Goal: Task Accomplishment & Management: Manage account settings

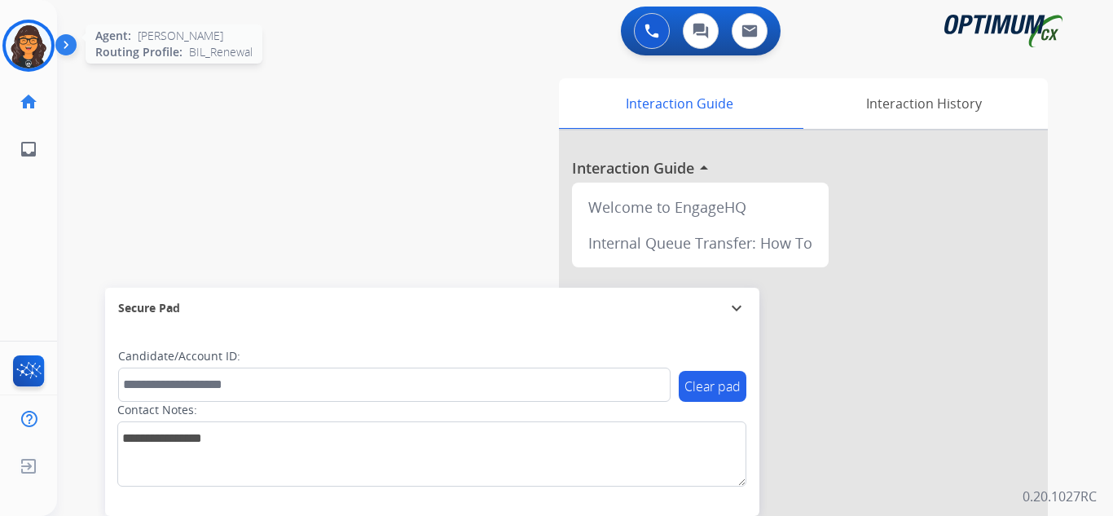
click at [35, 32] on img at bounding box center [29, 46] width 46 height 46
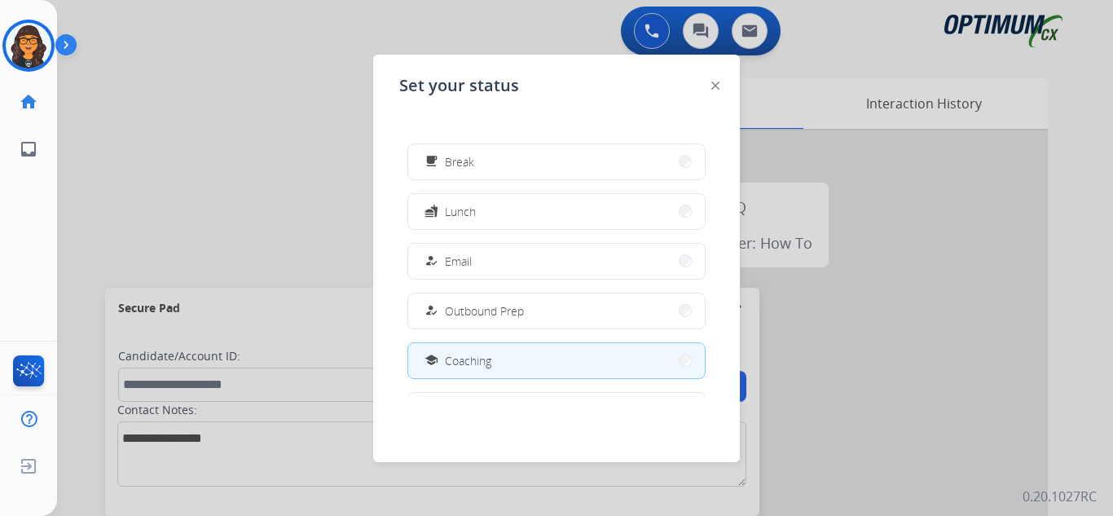
scroll to position [81, 0]
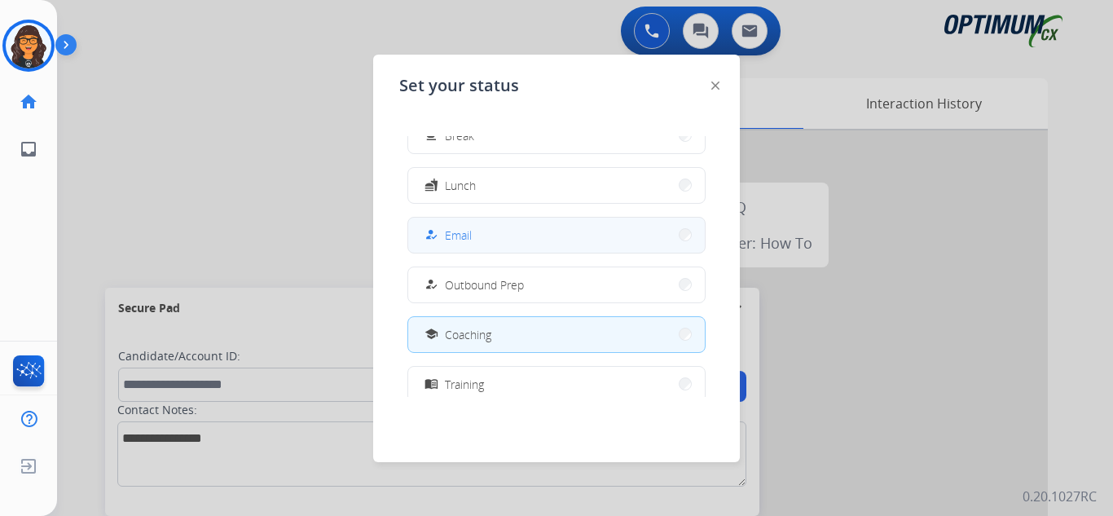
click at [452, 234] on span "Email" at bounding box center [458, 234] width 27 height 17
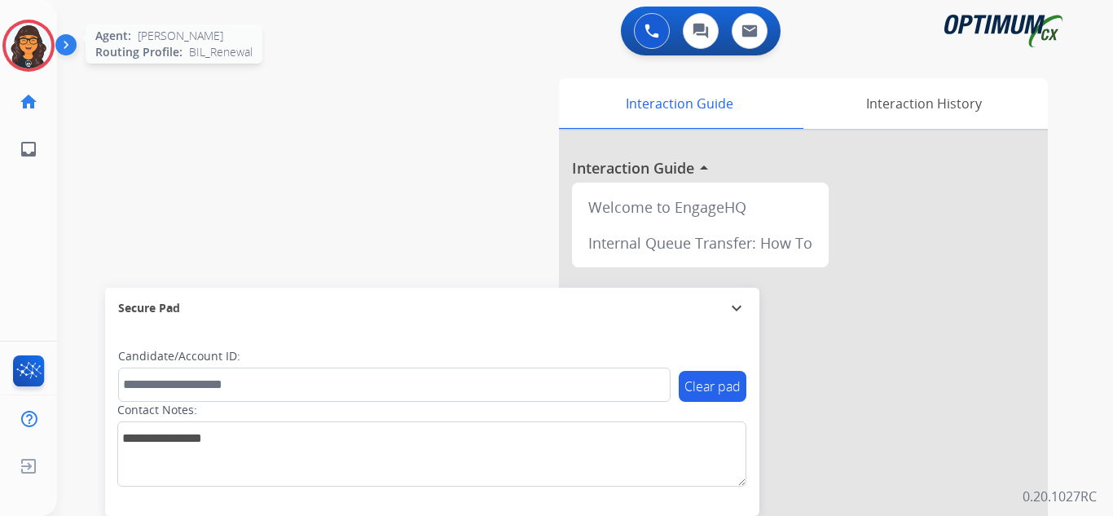
click at [38, 35] on img at bounding box center [29, 46] width 46 height 46
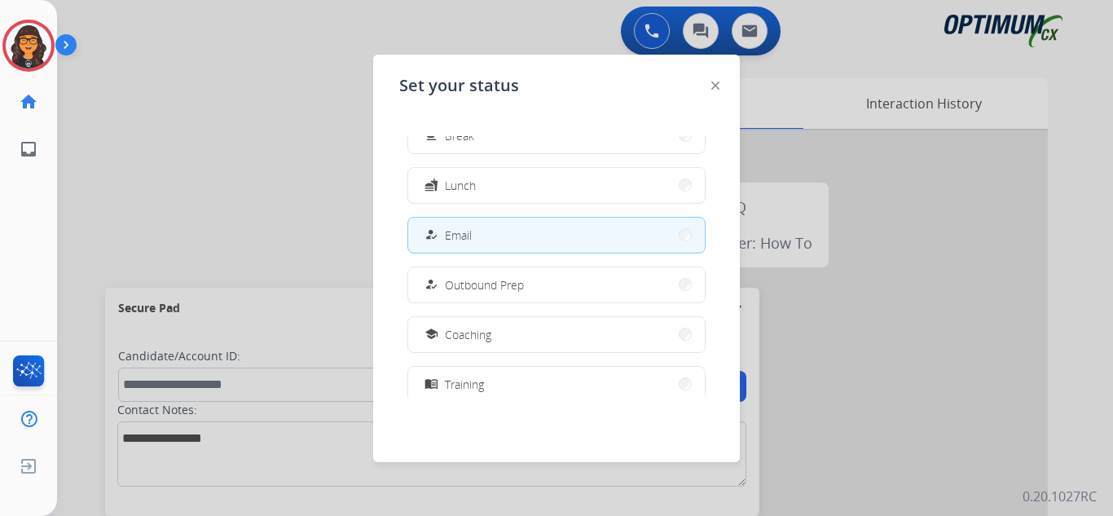
click at [715, 81] on div at bounding box center [715, 85] width 8 height 20
click at [713, 86] on img at bounding box center [715, 85] width 8 height 8
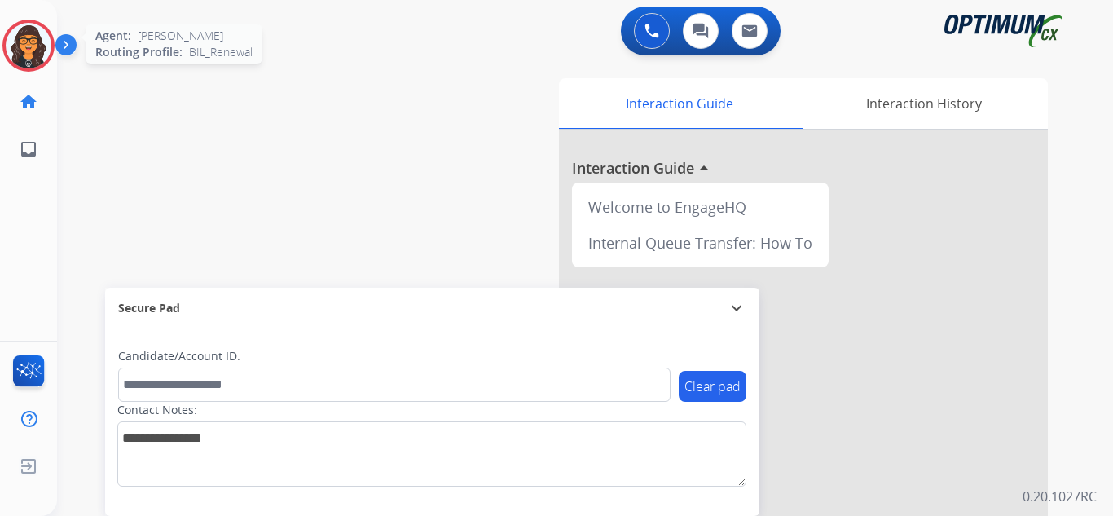
click at [28, 45] on img at bounding box center [29, 46] width 46 height 46
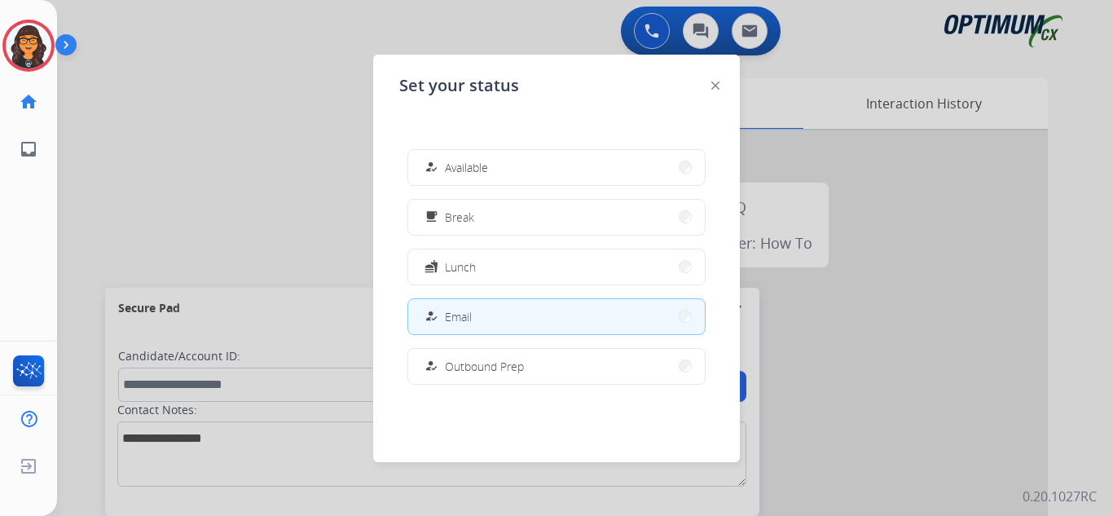
click at [716, 86] on img at bounding box center [715, 85] width 8 height 8
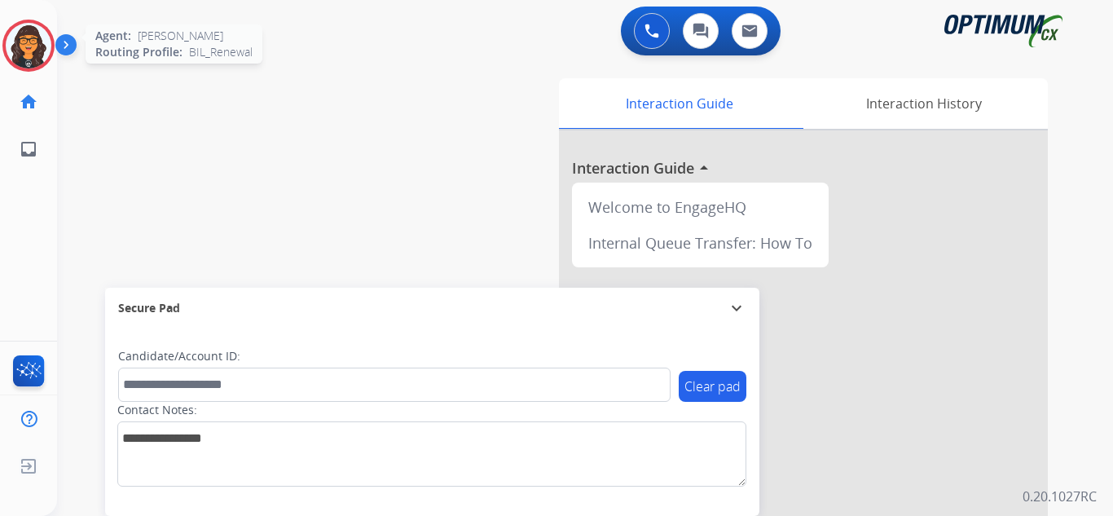
click at [24, 48] on img at bounding box center [29, 46] width 46 height 46
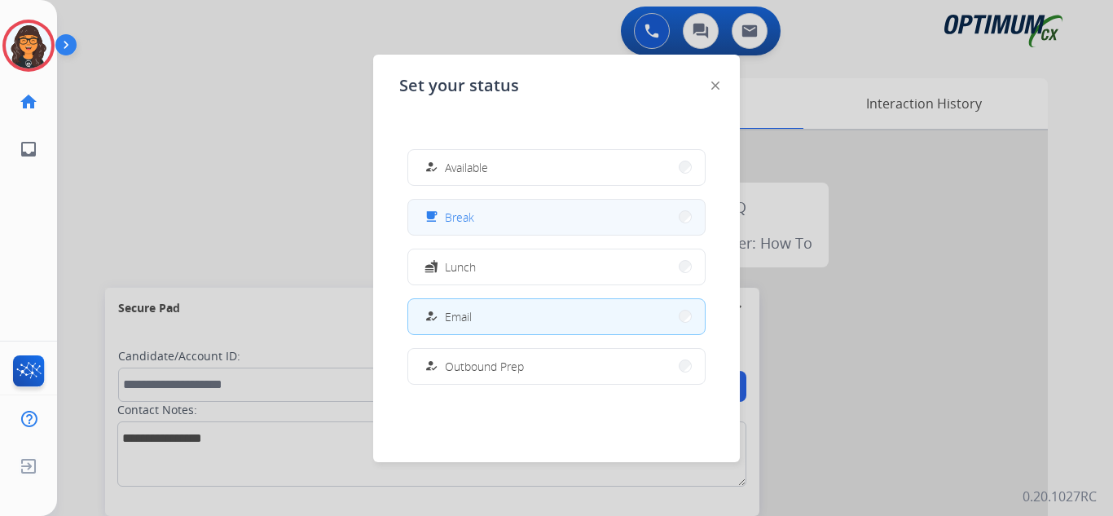
click at [450, 211] on span "Break" at bounding box center [459, 217] width 29 height 17
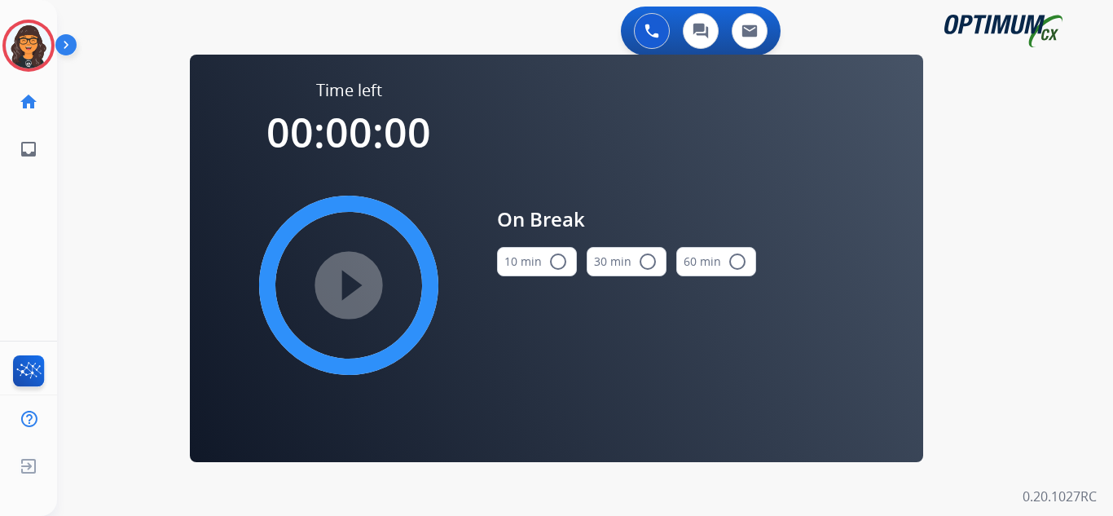
drag, startPoint x: 531, startPoint y: 251, endPoint x: 541, endPoint y: 256, distance: 10.9
click at [541, 256] on button "10 min radio_button_unchecked" at bounding box center [537, 261] width 80 height 29
click at [347, 275] on mat-icon "play_circle_filled" at bounding box center [349, 285] width 20 height 20
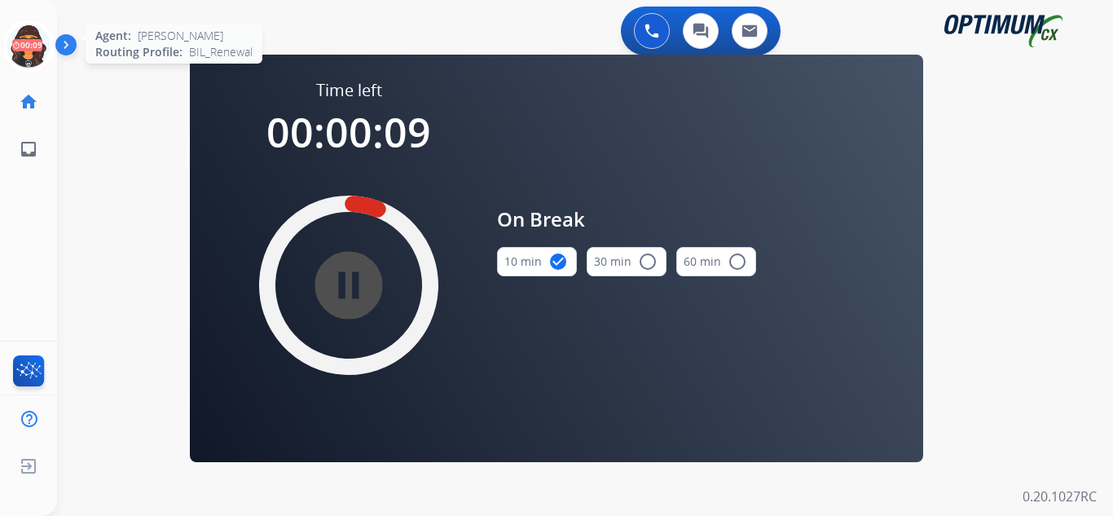
click at [35, 53] on icon at bounding box center [28, 46] width 53 height 53
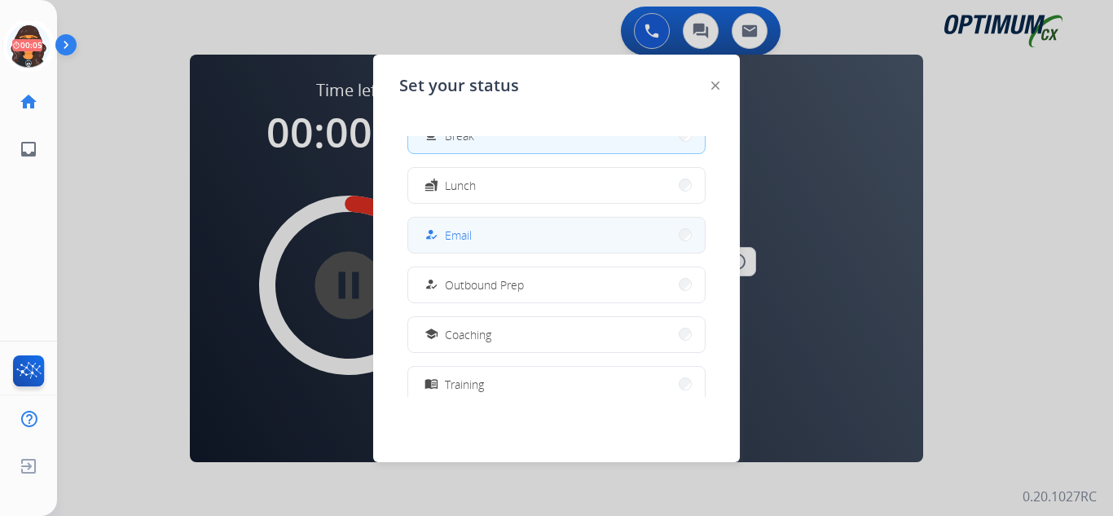
click at [455, 228] on span "Email" at bounding box center [458, 234] width 27 height 17
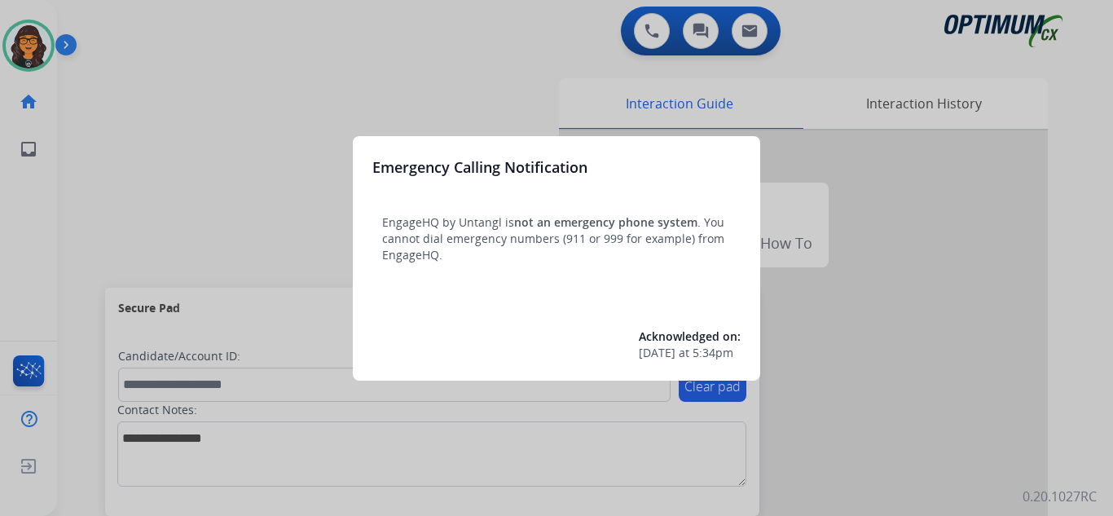
click at [103, 24] on div at bounding box center [556, 258] width 1113 height 516
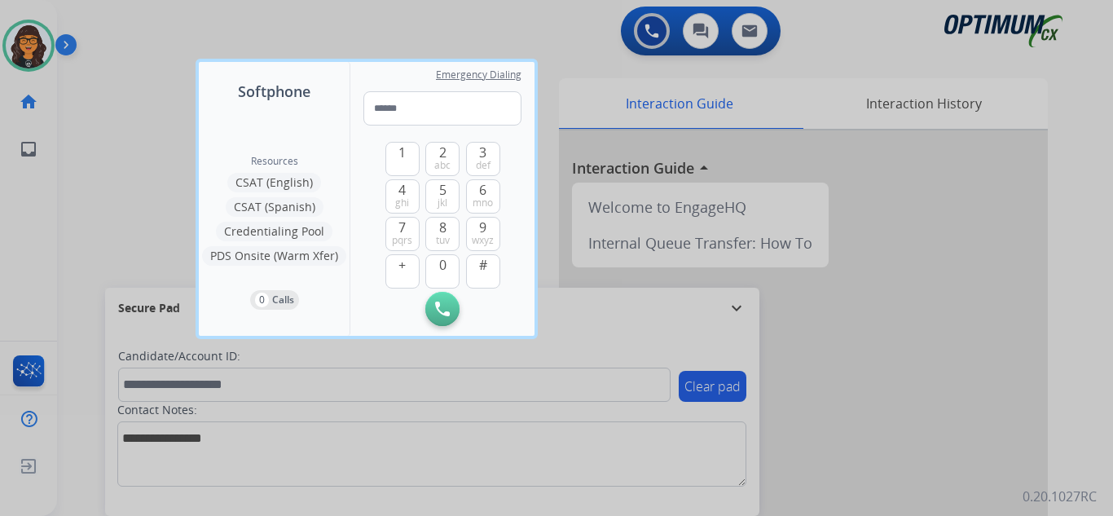
click at [106, 17] on div at bounding box center [556, 258] width 1113 height 516
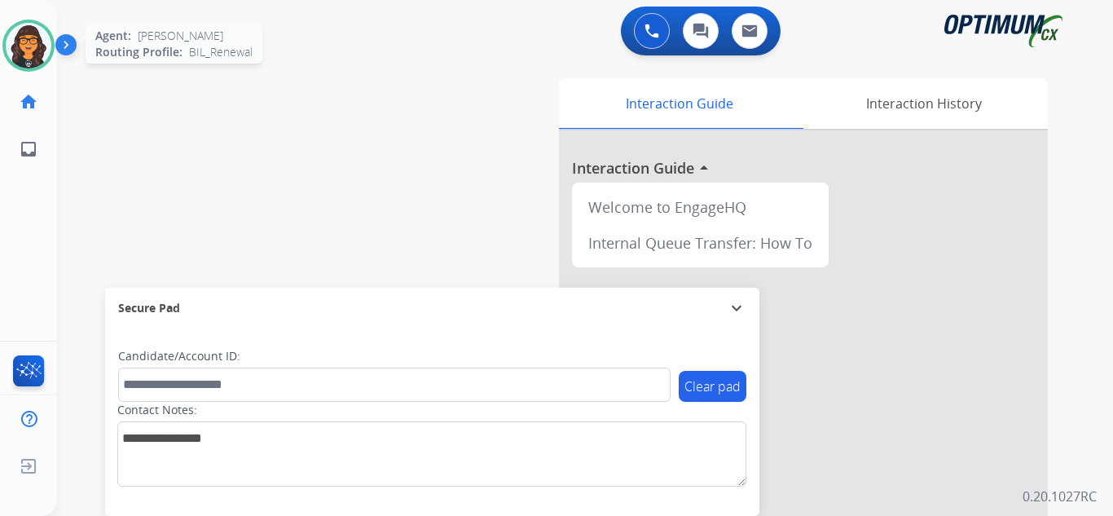
click at [41, 30] on img at bounding box center [29, 46] width 46 height 46
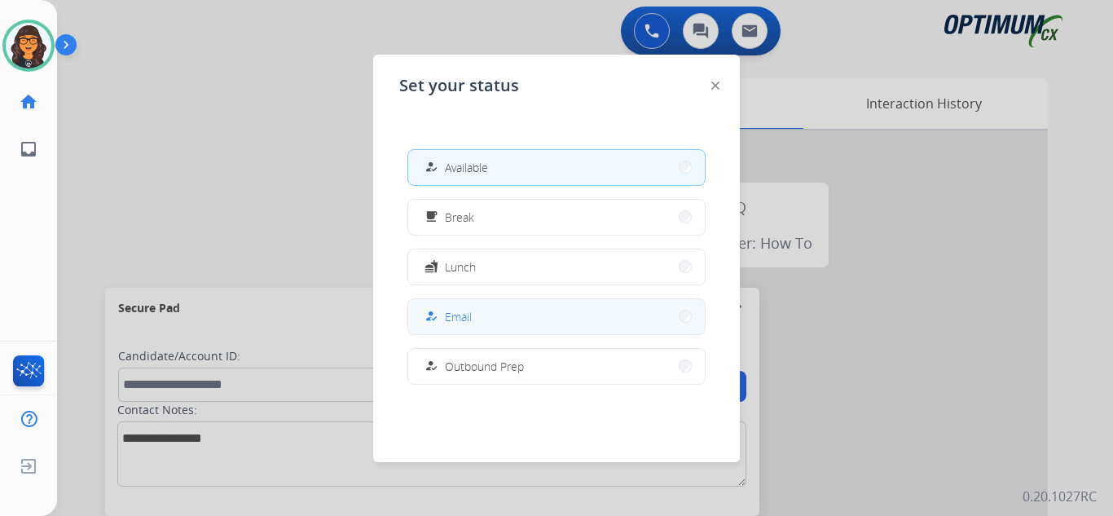
click at [493, 309] on button "how_to_reg Email" at bounding box center [556, 316] width 296 height 35
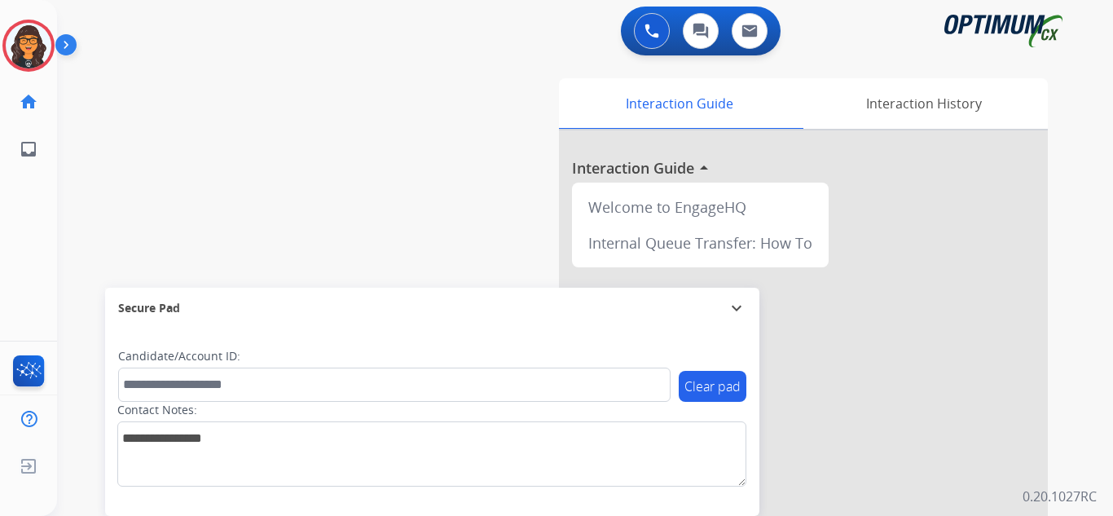
drag, startPoint x: 42, startPoint y: 32, endPoint x: 69, endPoint y: 35, distance: 27.9
click at [42, 32] on img at bounding box center [29, 46] width 46 height 46
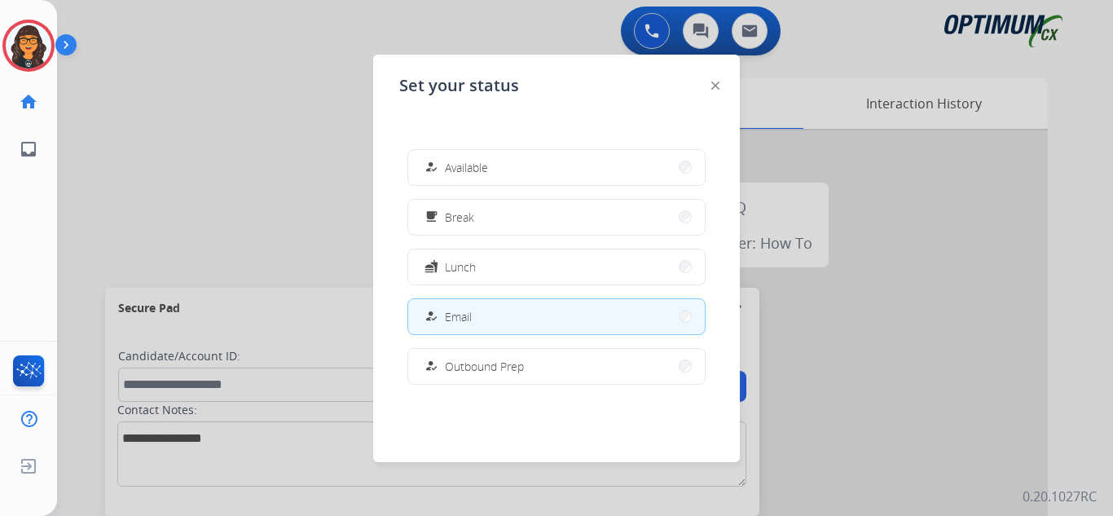
click at [720, 83] on div "Set your status how_to_reg Available free_breakfast Break fastfood Lunch how_to…" at bounding box center [556, 258] width 367 height 407
click at [716, 81] on div at bounding box center [715, 85] width 8 height 20
click at [715, 81] on img at bounding box center [715, 85] width 8 height 8
